Goal: Task Accomplishment & Management: Complete application form

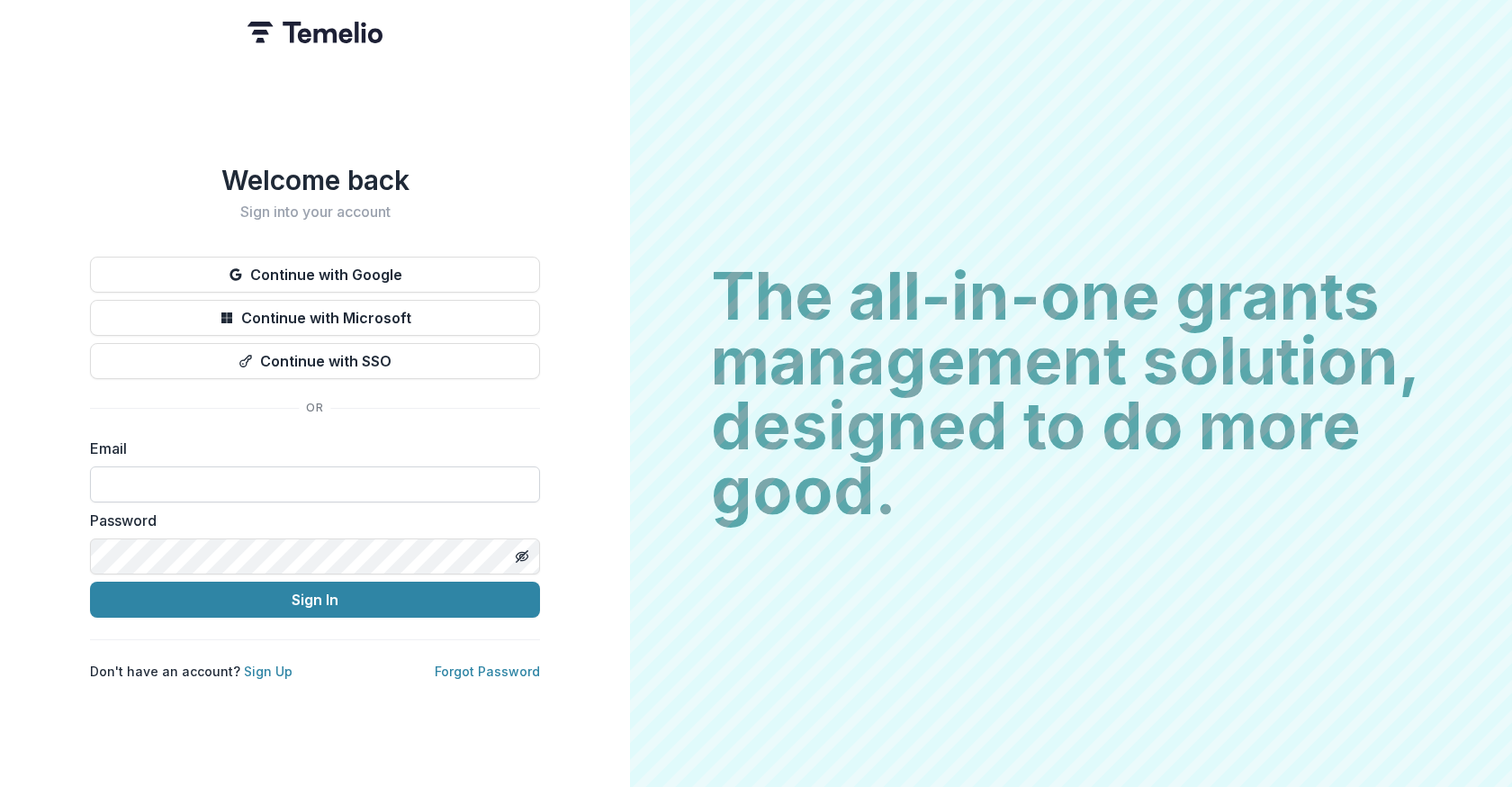
click at [389, 472] on input at bounding box center [315, 484] width 450 height 36
type input "**********"
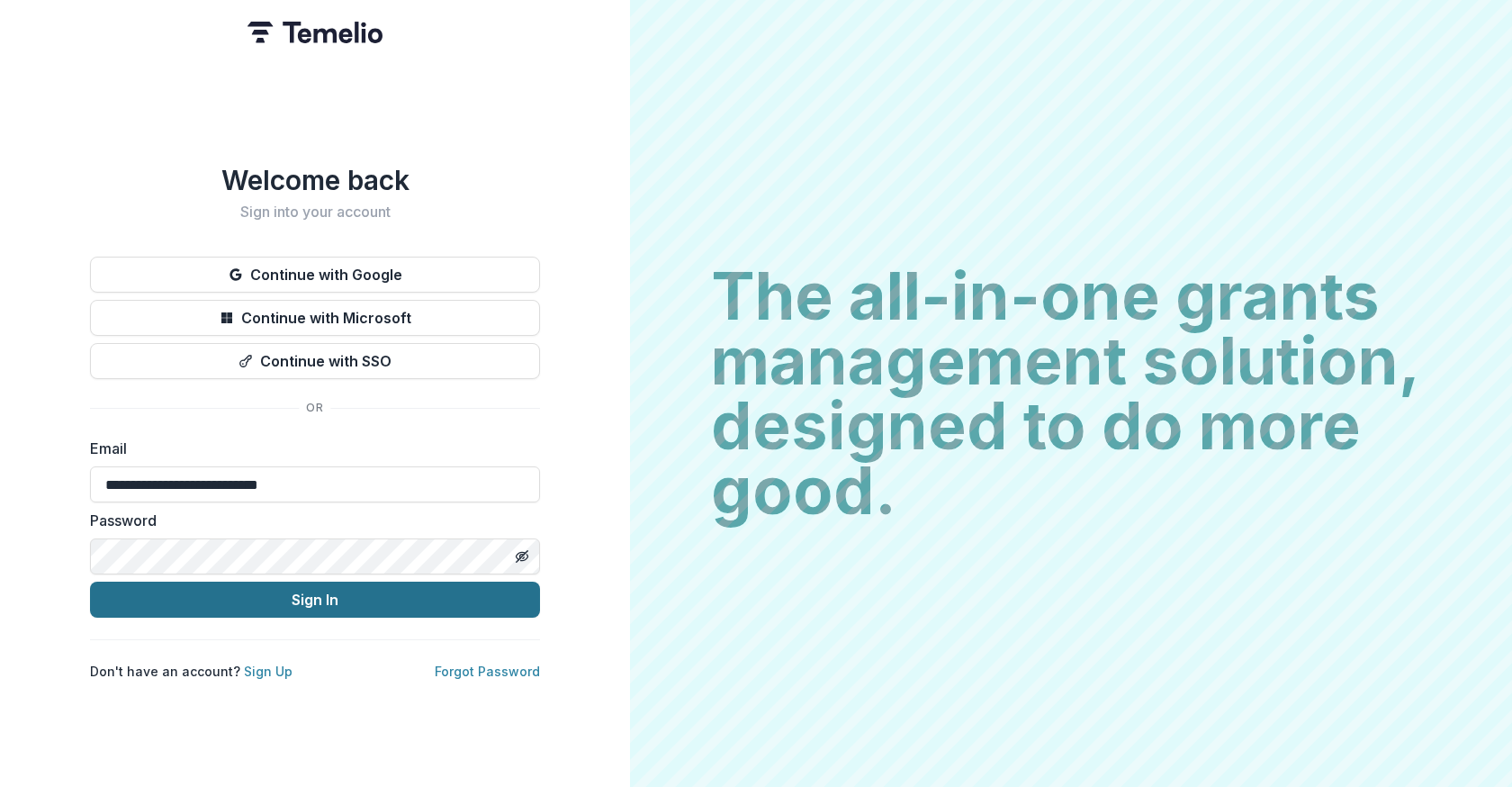
click at [407, 596] on button "Sign In" at bounding box center [315, 599] width 450 height 36
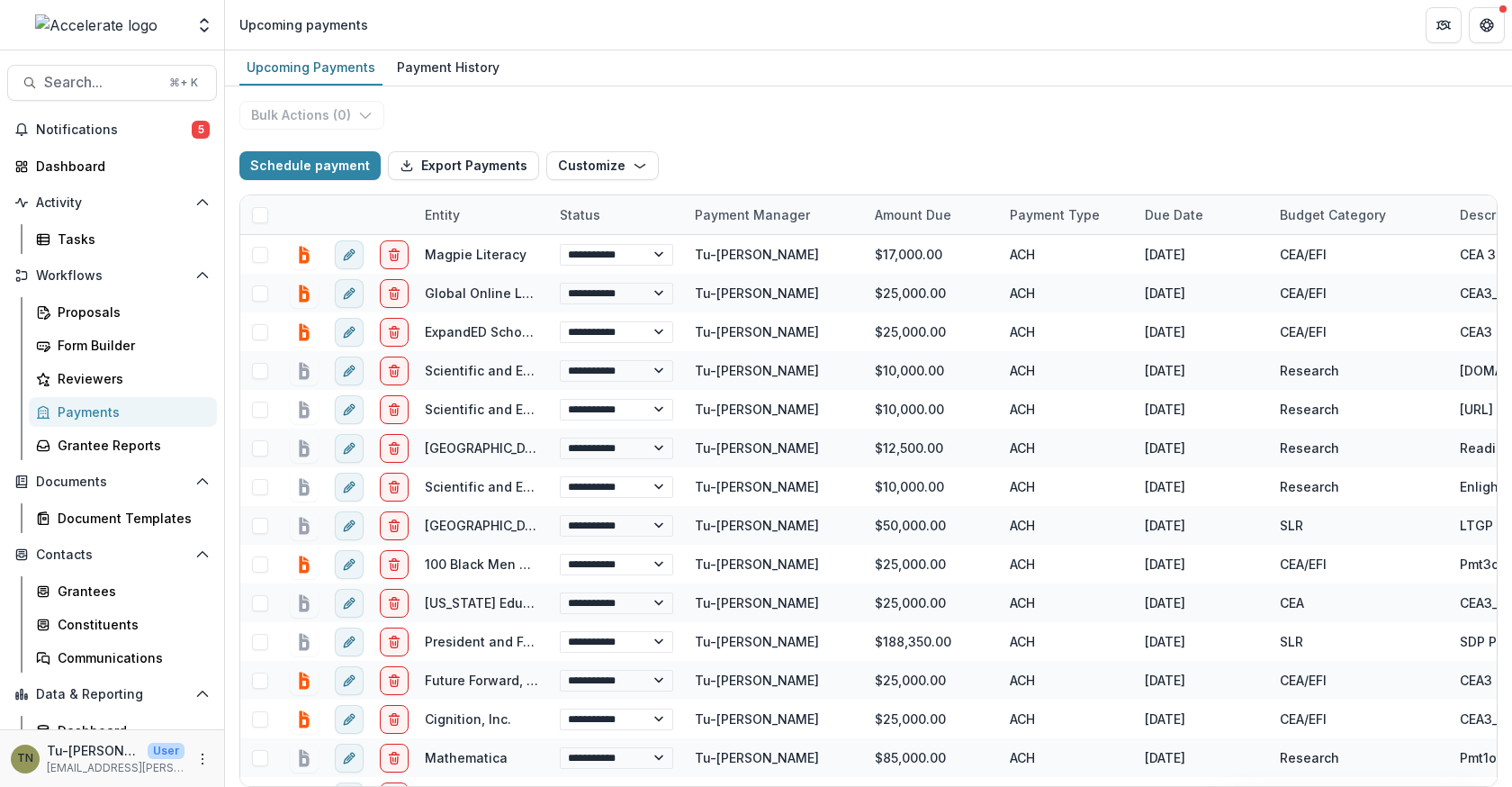
click at [793, 45] on header "Upcoming payments" at bounding box center [868, 25] width 1287 height 49
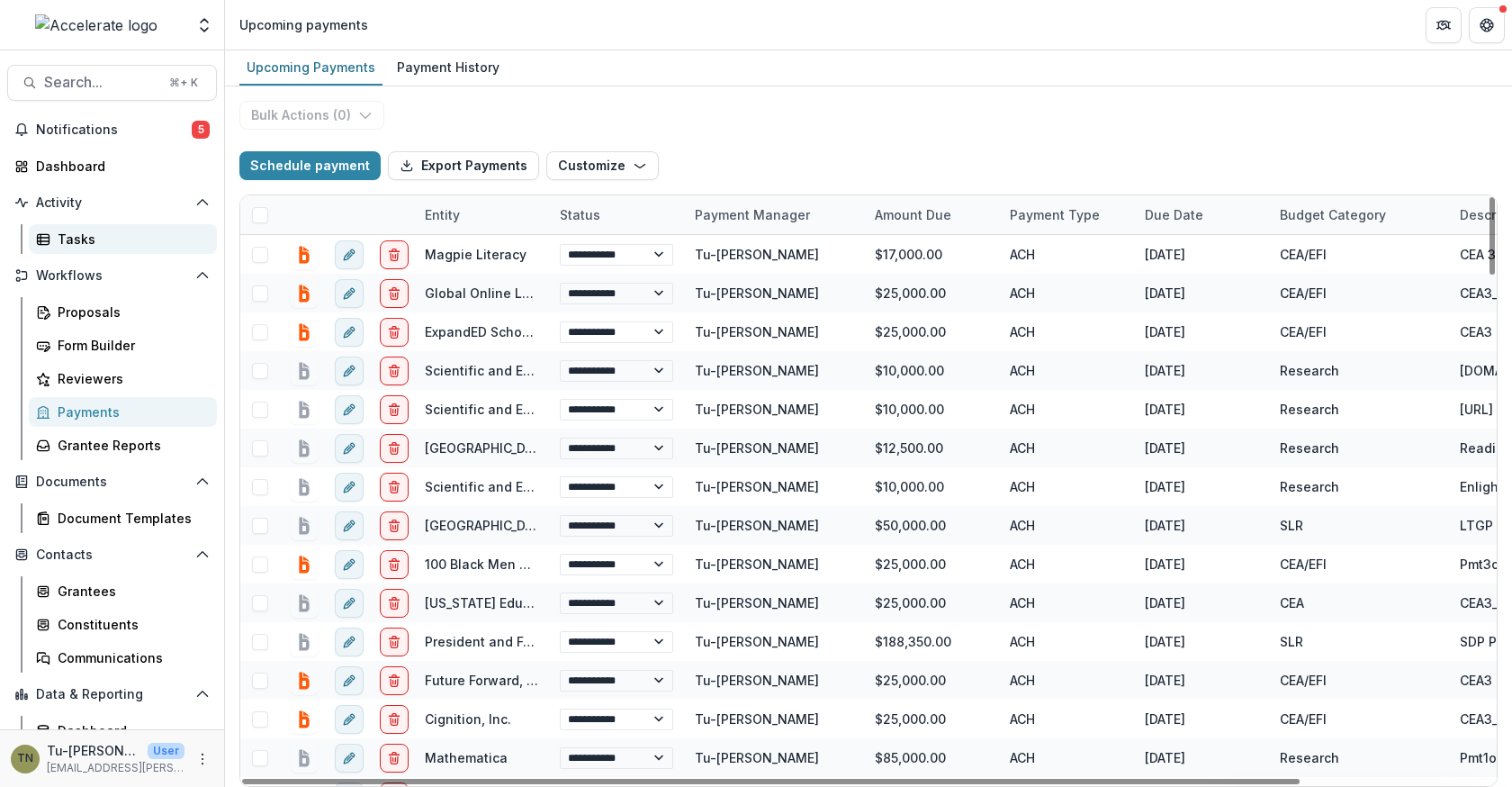
click at [133, 238] on div "Tasks" at bounding box center [130, 239] width 145 height 19
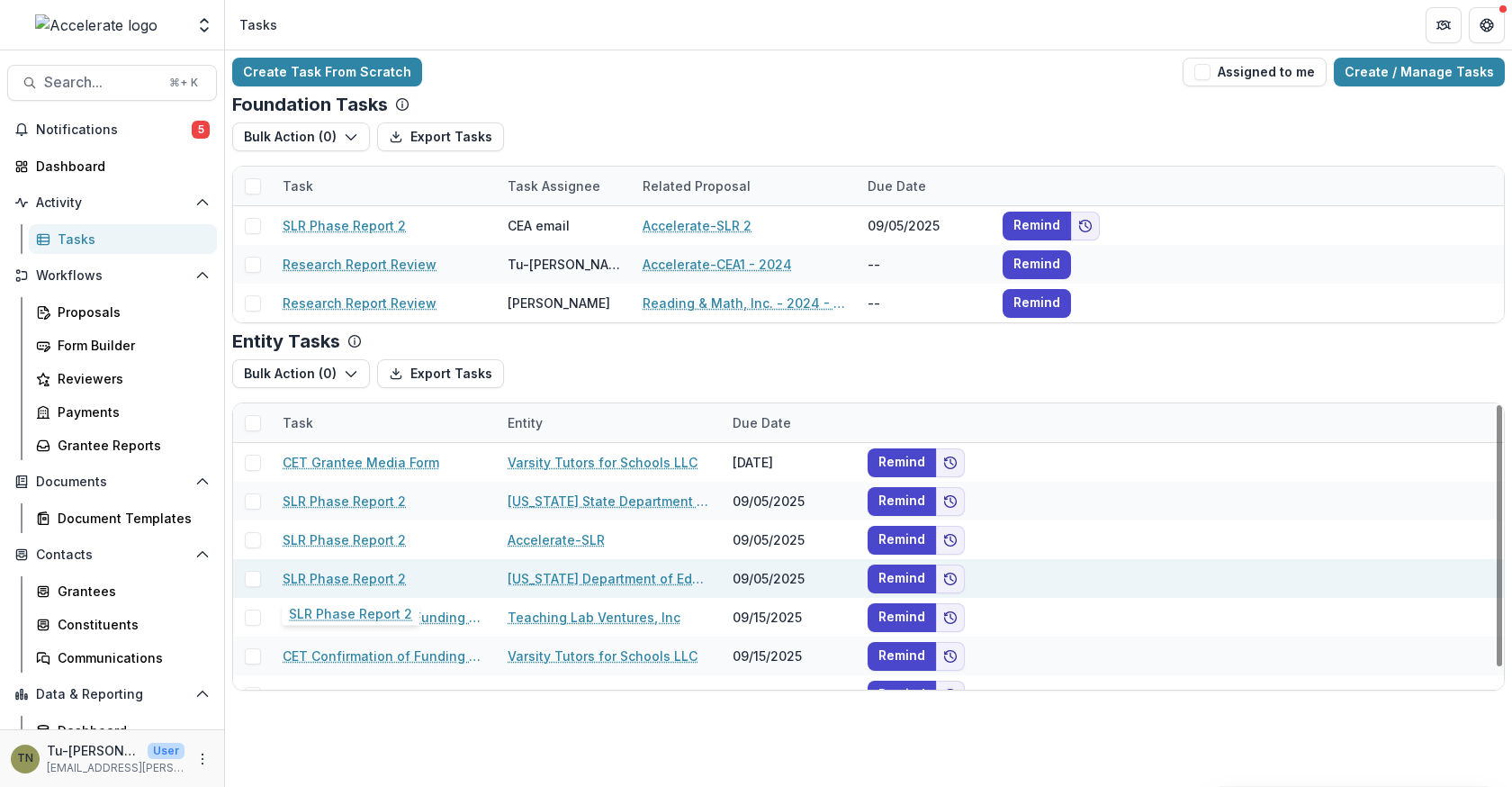
click at [372, 574] on link "SLR Phase Report 2" at bounding box center [345, 578] width 123 height 19
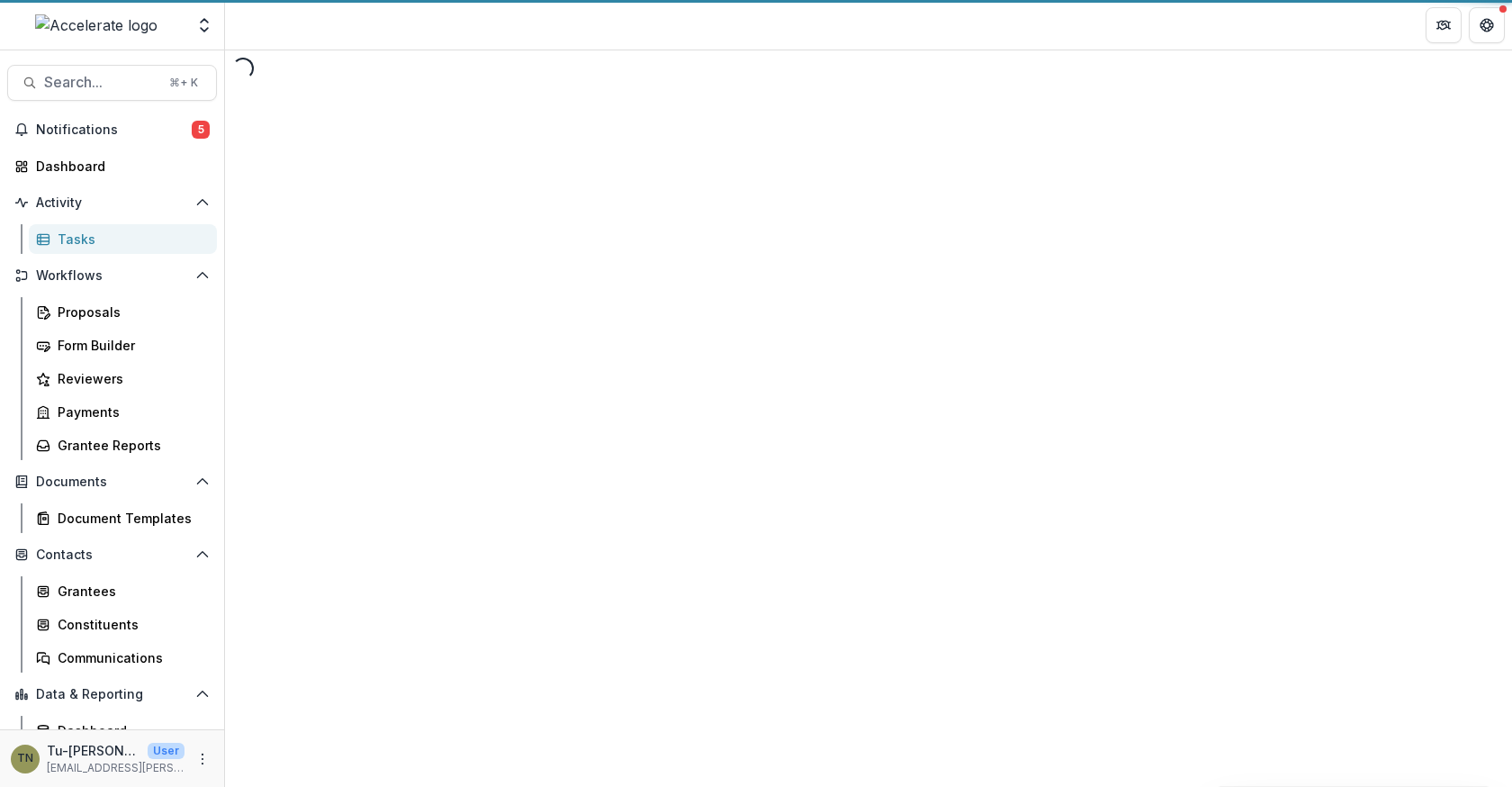
select select "********"
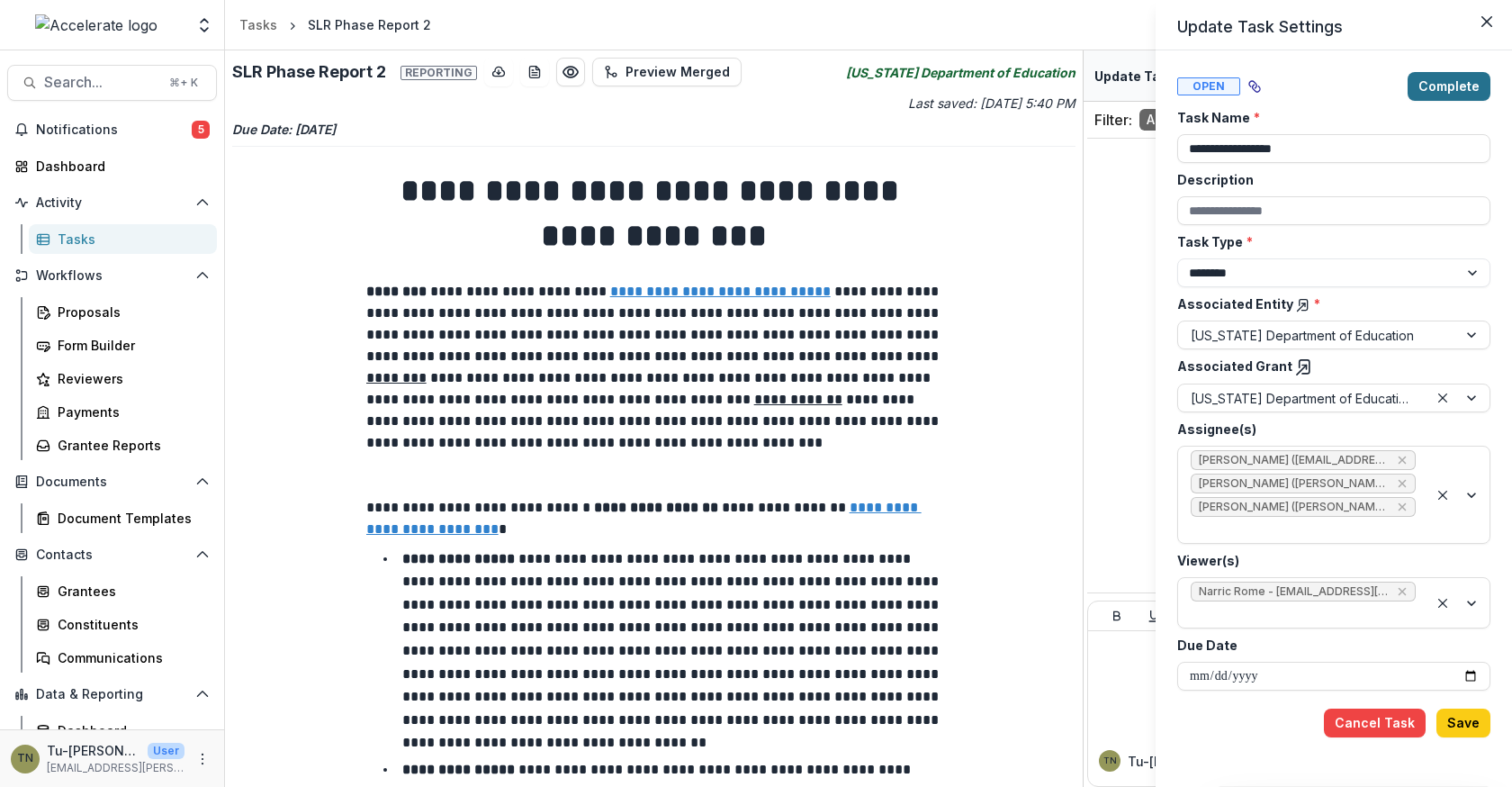
click at [1466, 81] on button "Complete" at bounding box center [1448, 86] width 83 height 28
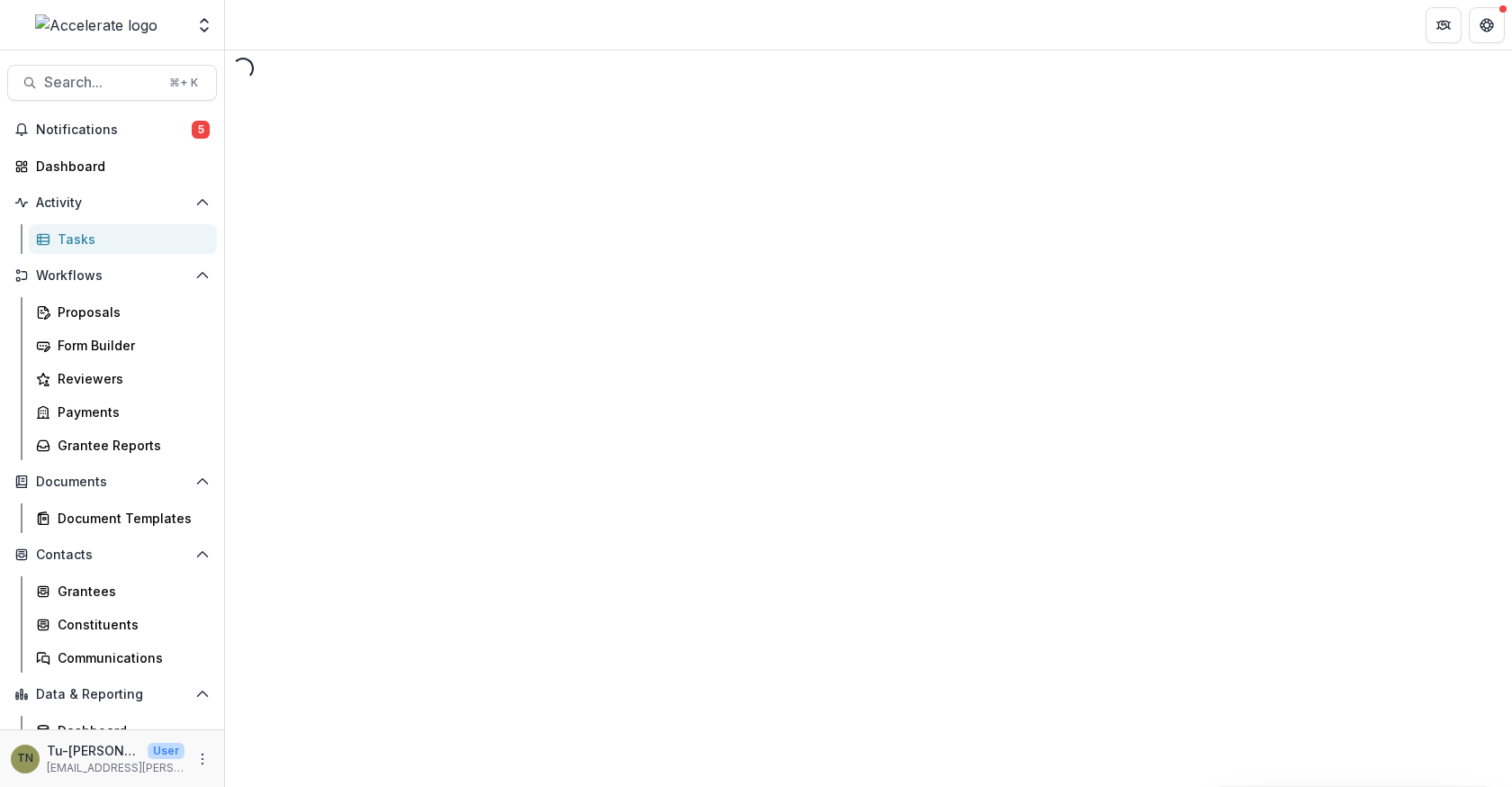
select select "********"
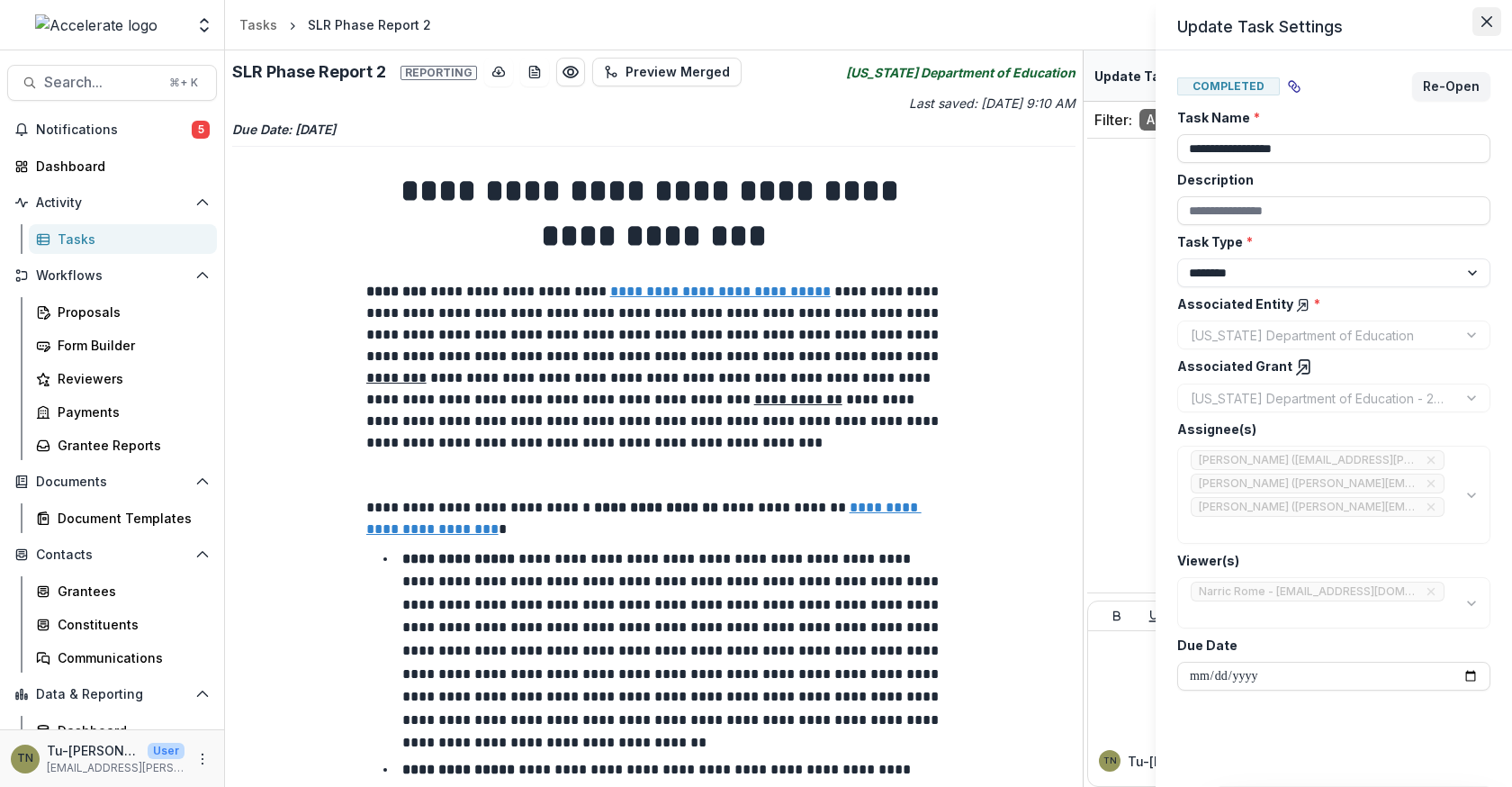
click at [1485, 22] on icon "Close" at bounding box center [1485, 21] width 10 height 10
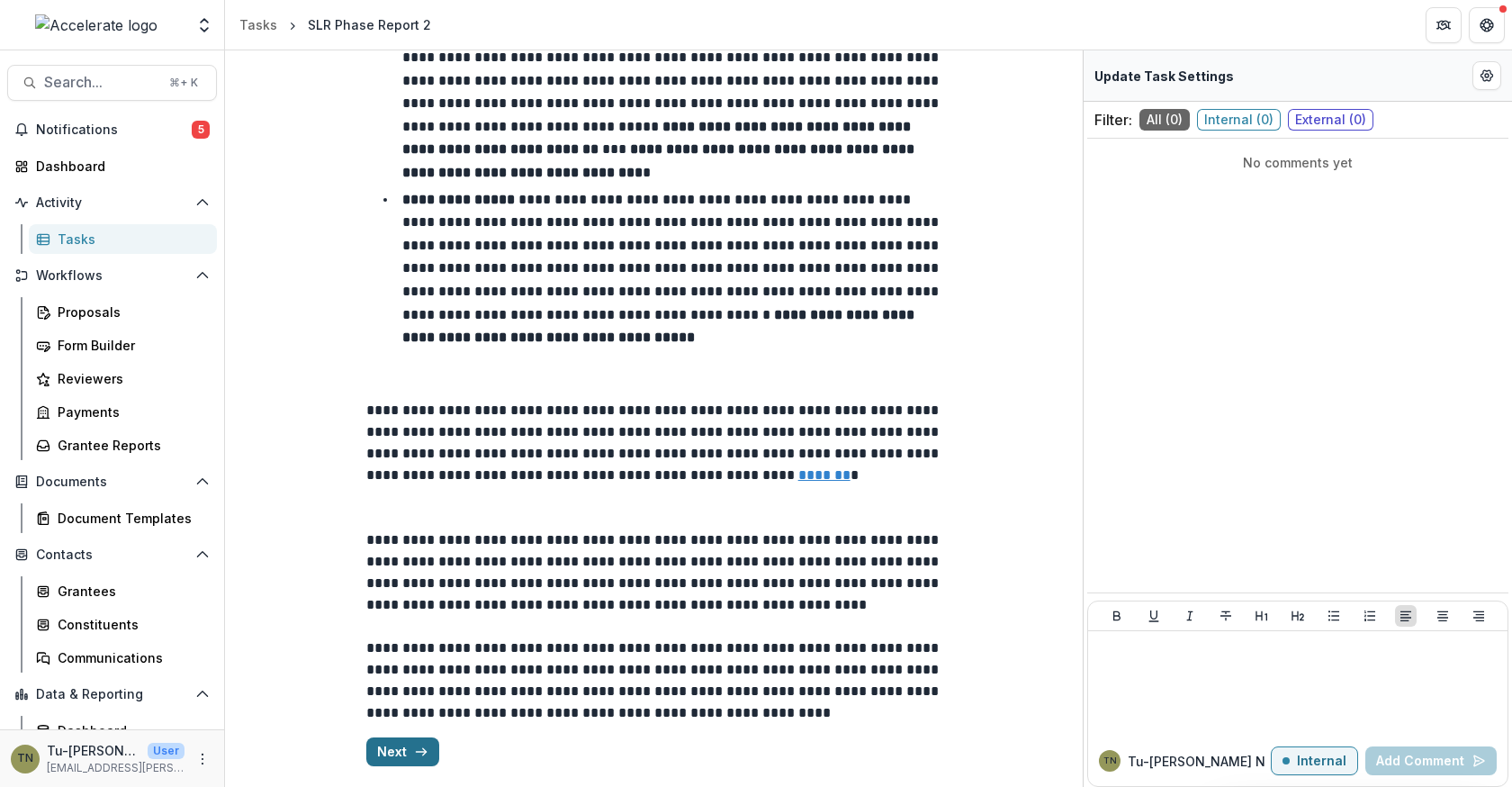
click at [405, 752] on button "Next" at bounding box center [402, 751] width 73 height 28
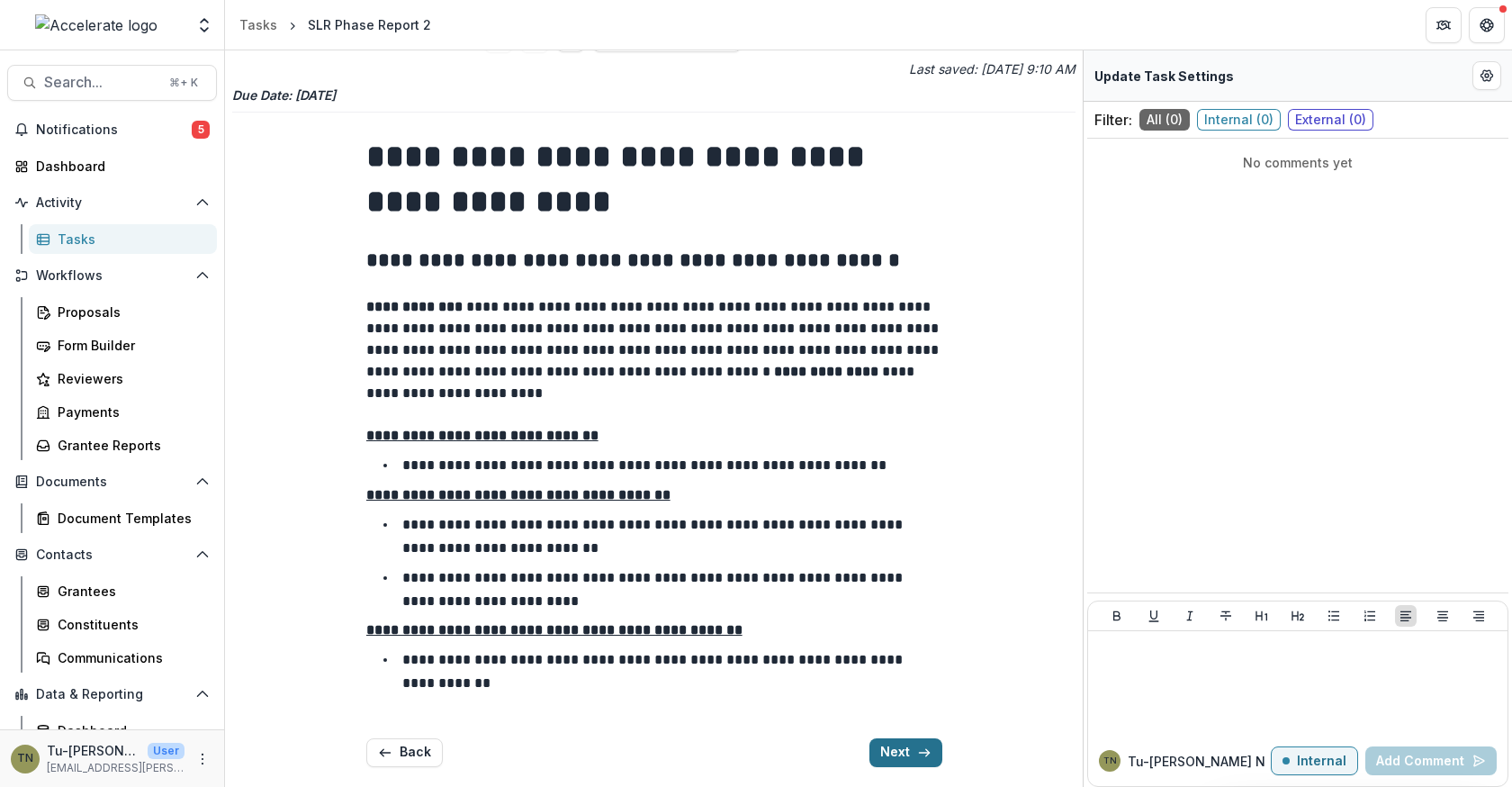
click at [904, 748] on button "Next" at bounding box center [905, 752] width 73 height 28
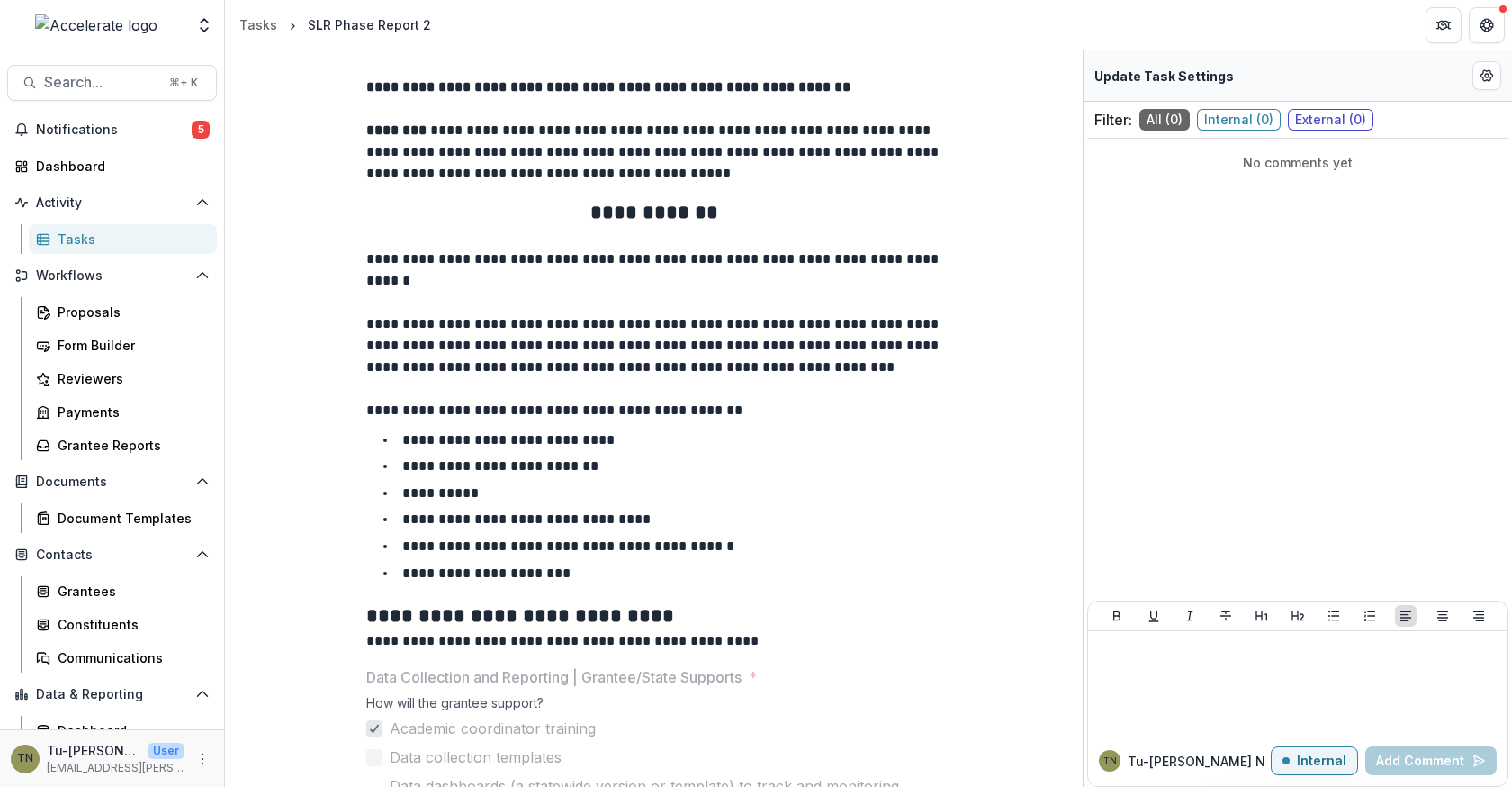
scroll to position [0, 0]
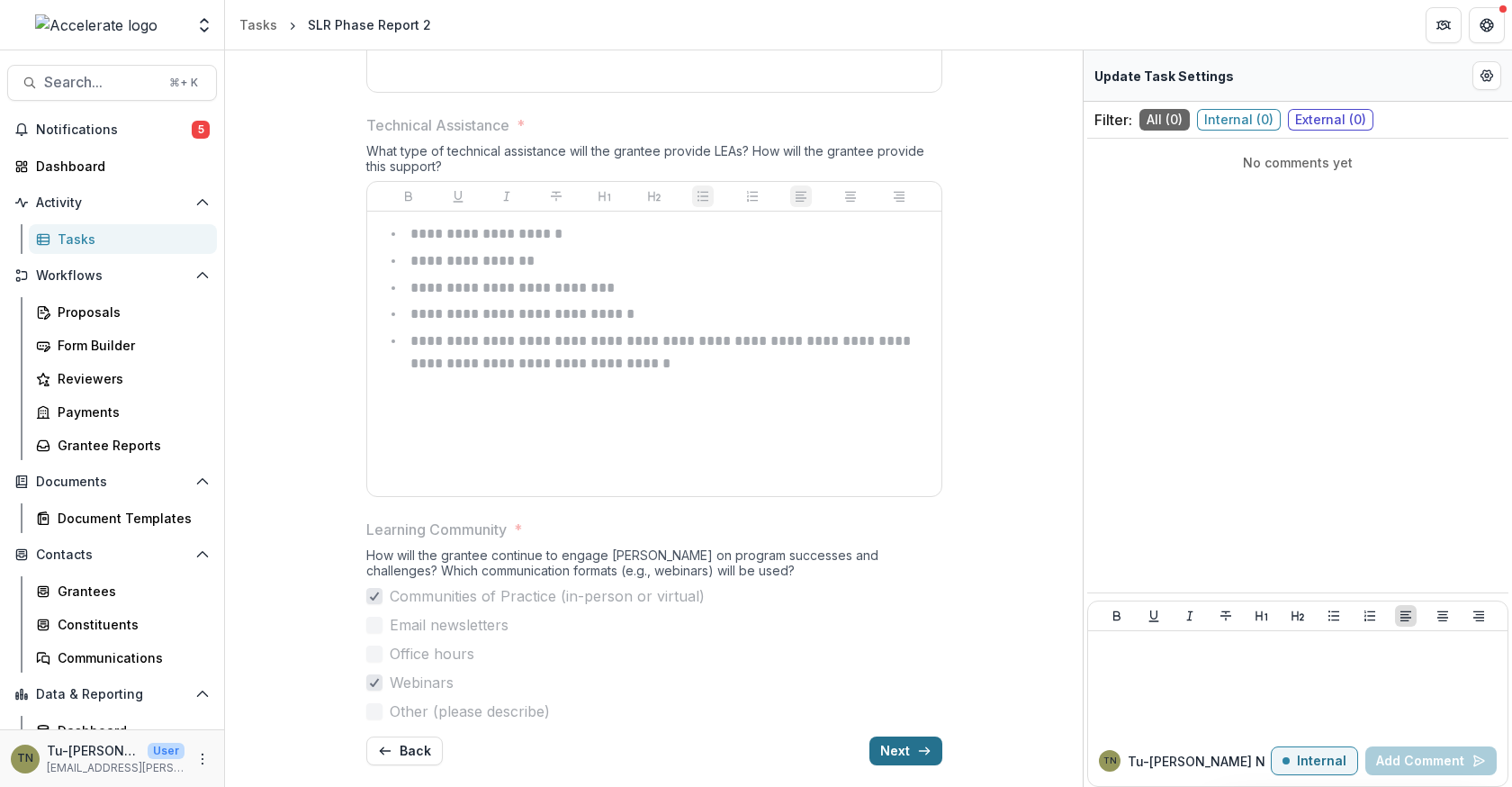
click at [905, 745] on button "Next" at bounding box center [905, 750] width 73 height 28
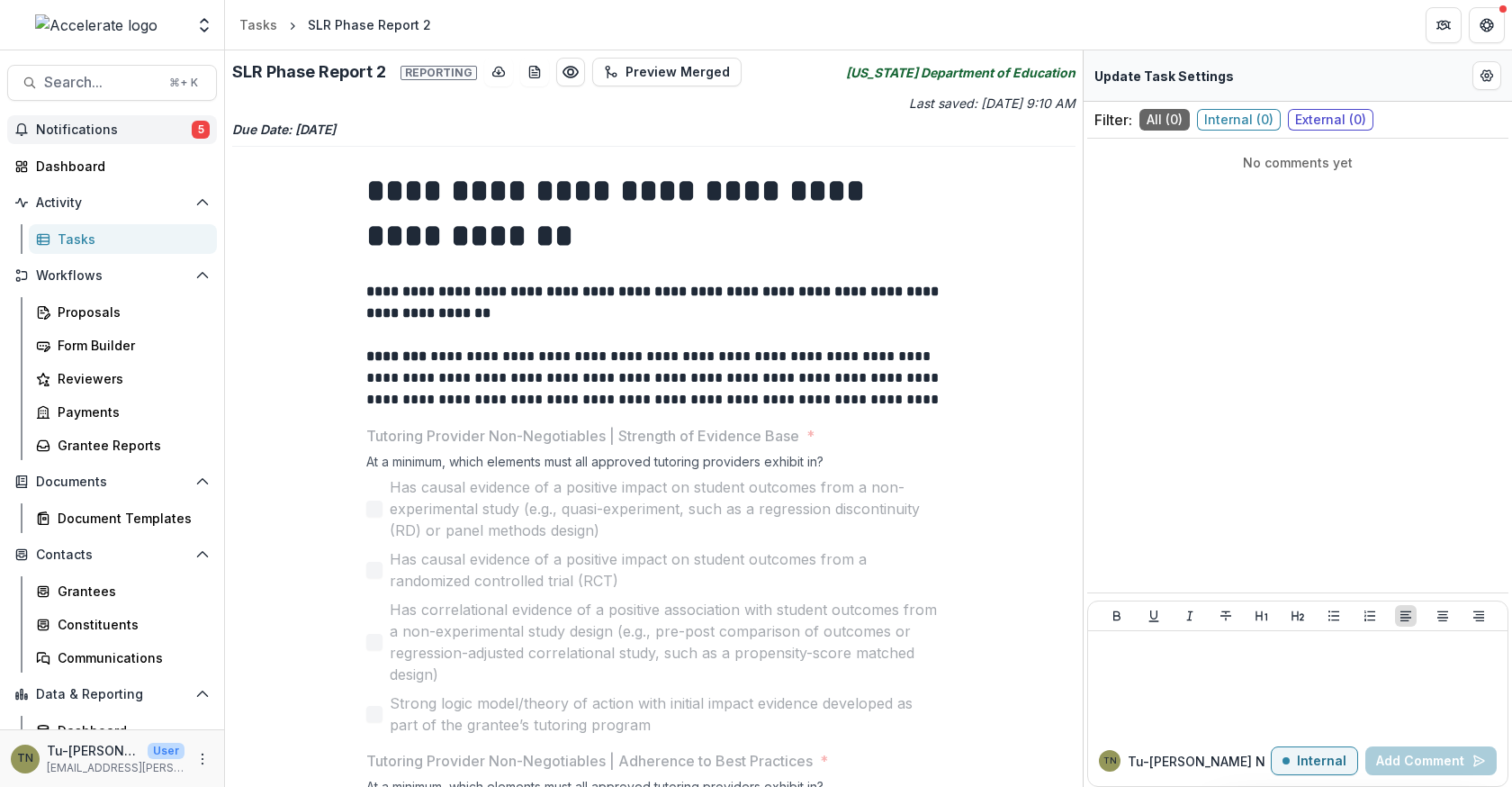
click at [97, 130] on span "Notifications" at bounding box center [114, 130] width 156 height 15
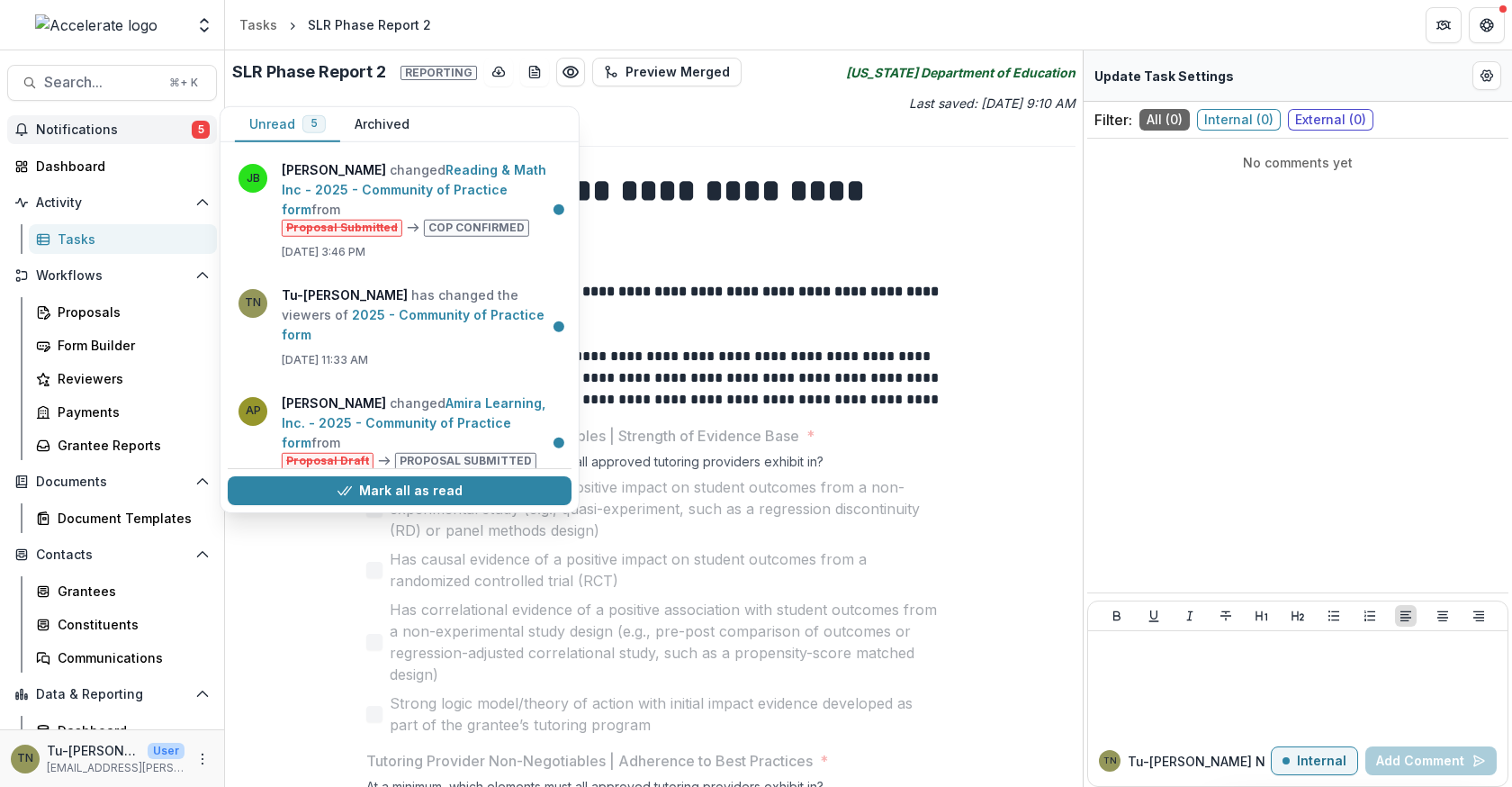
click at [101, 122] on span "Notifications" at bounding box center [114, 130] width 156 height 15
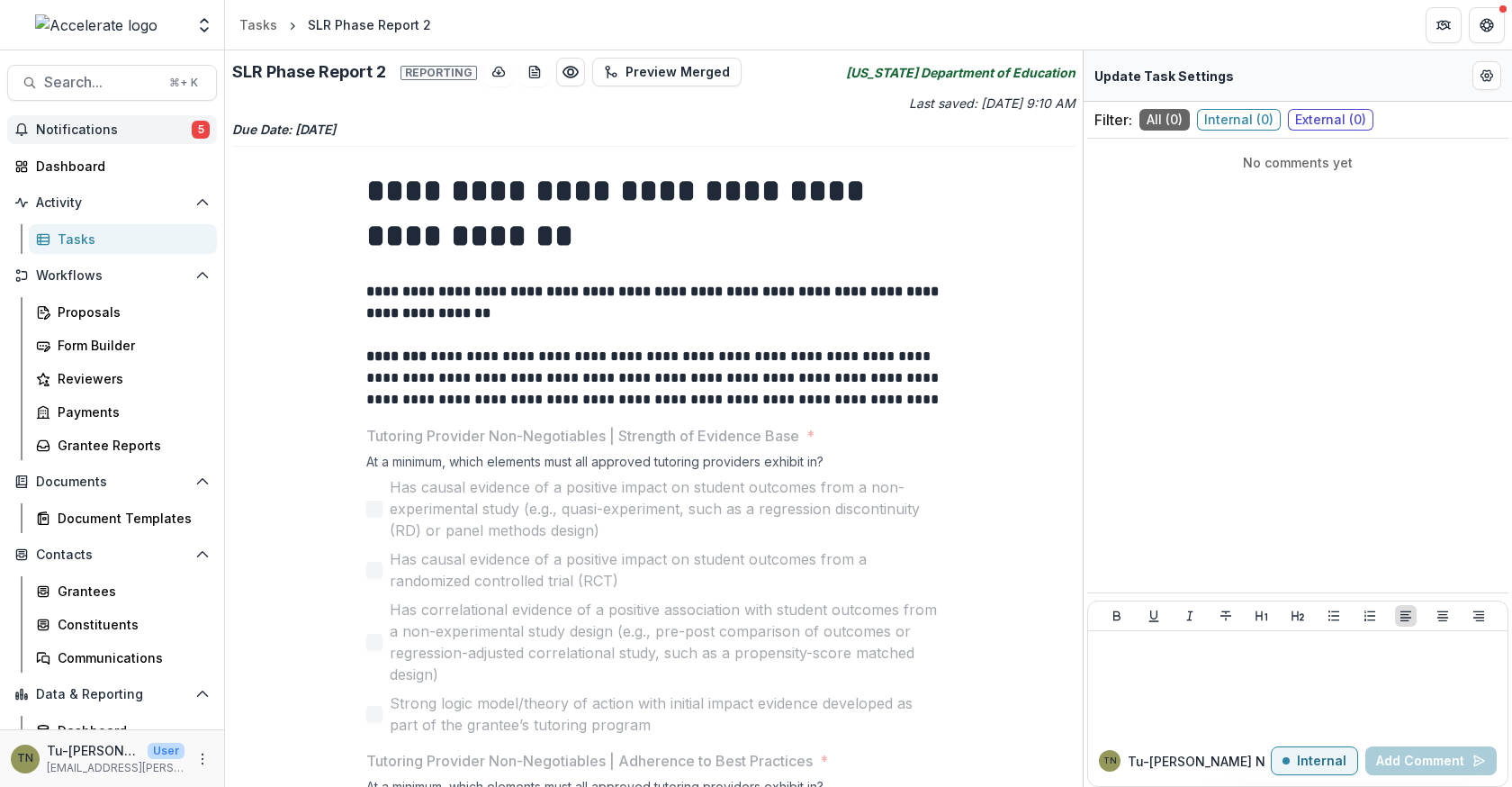
click at [101, 122] on span "Notifications" at bounding box center [114, 130] width 156 height 15
click at [747, 328] on p at bounding box center [654, 334] width 576 height 22
